Goal: Information Seeking & Learning: Learn about a topic

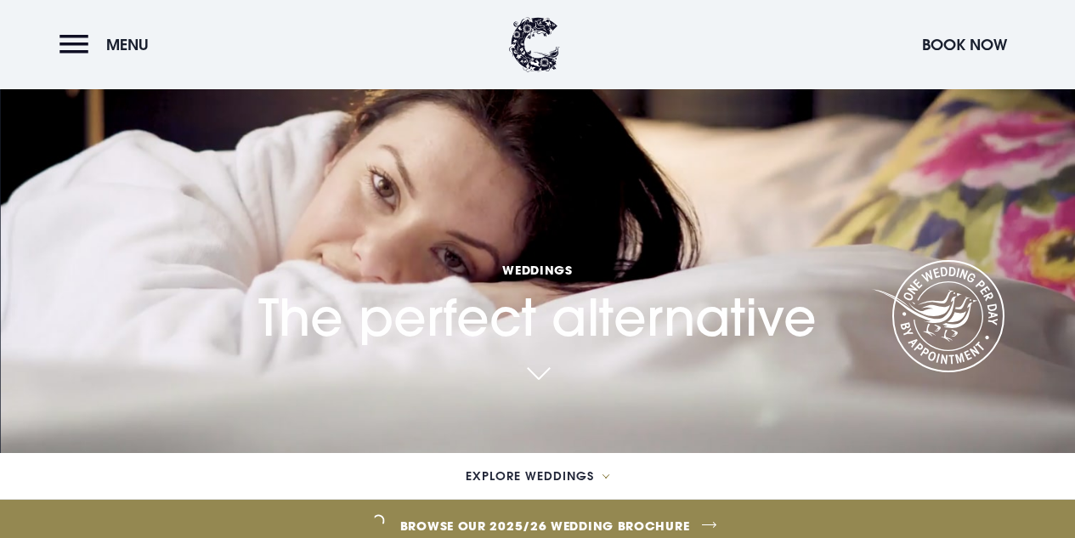
scroll to position [170, 0]
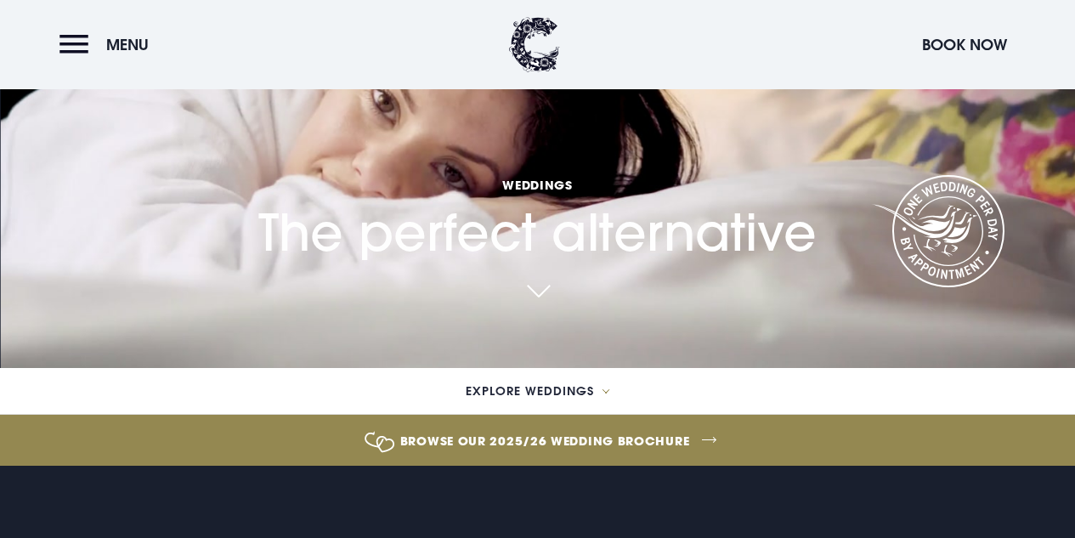
click at [552, 290] on link at bounding box center [537, 292] width 39 height 37
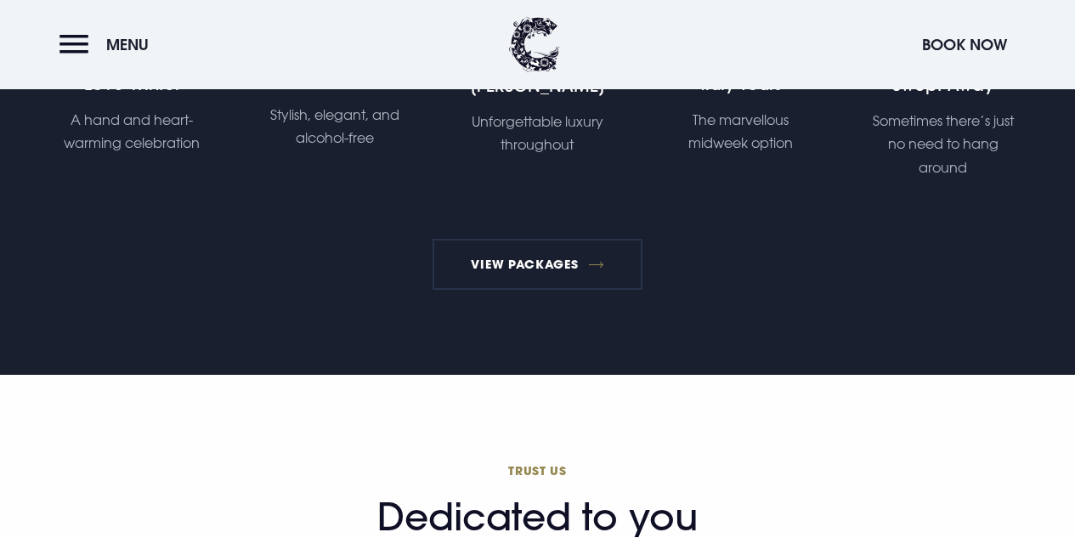
scroll to position [3640, 0]
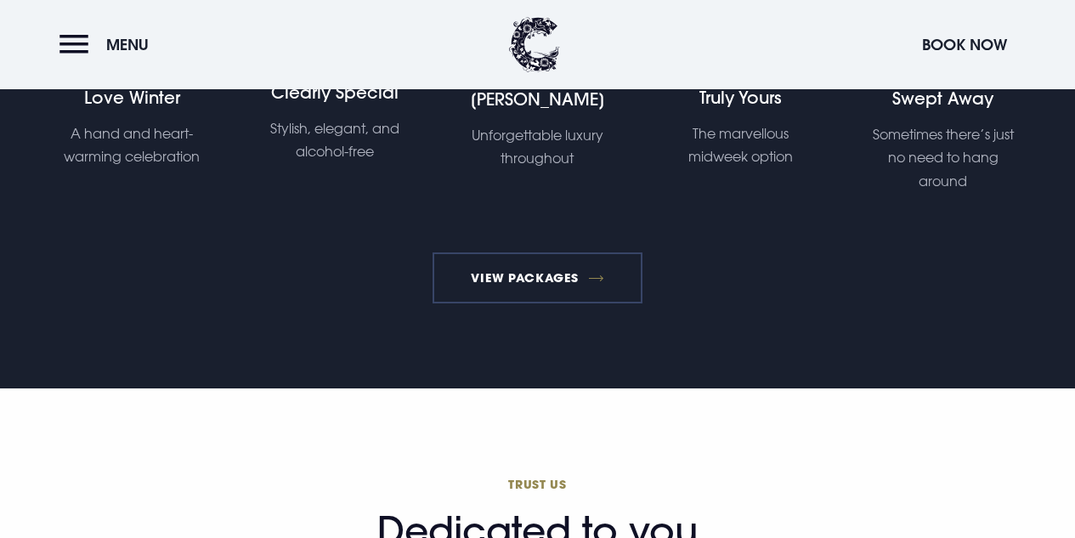
click at [548, 298] on link "View Packages" at bounding box center [538, 277] width 210 height 51
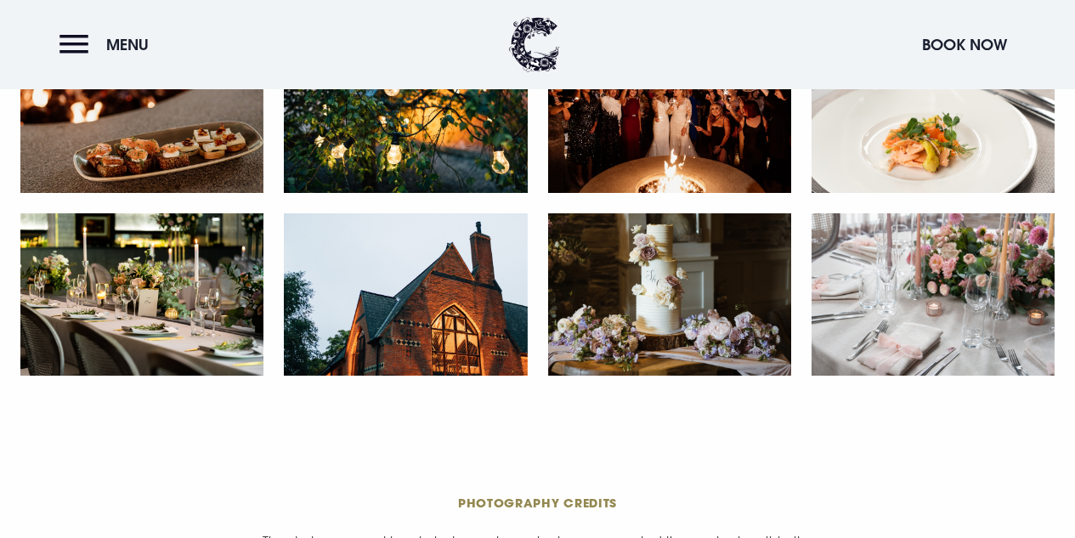
scroll to position [3060, 0]
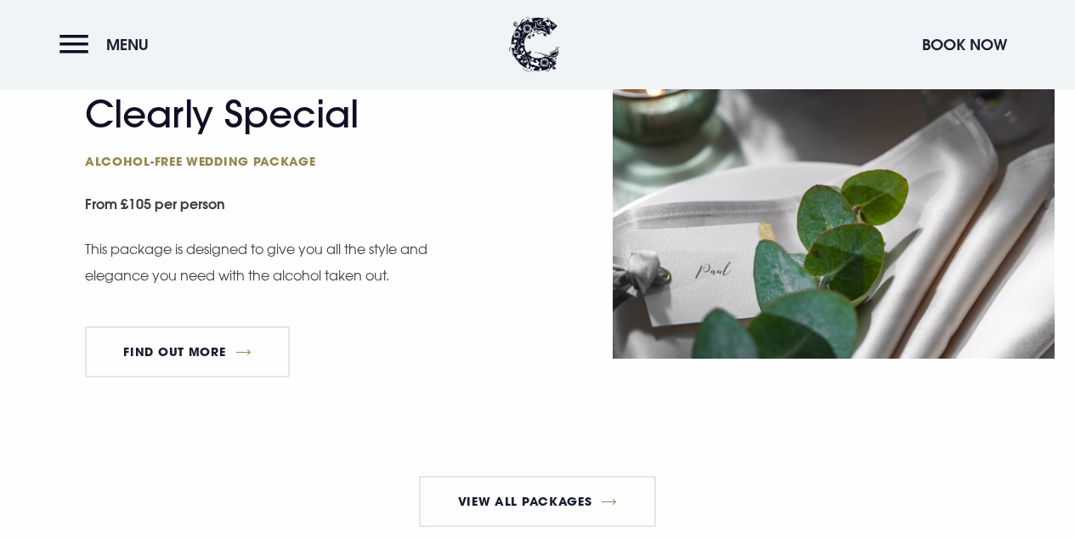
scroll to position [2890, 0]
